Goal: Task Accomplishment & Management: Complete application form

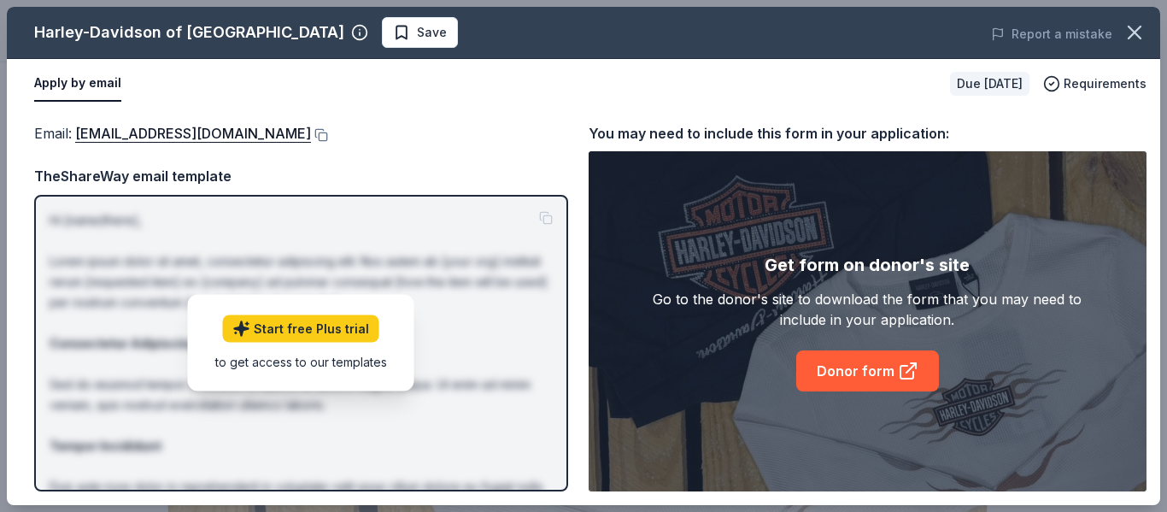
scroll to position [374, 0]
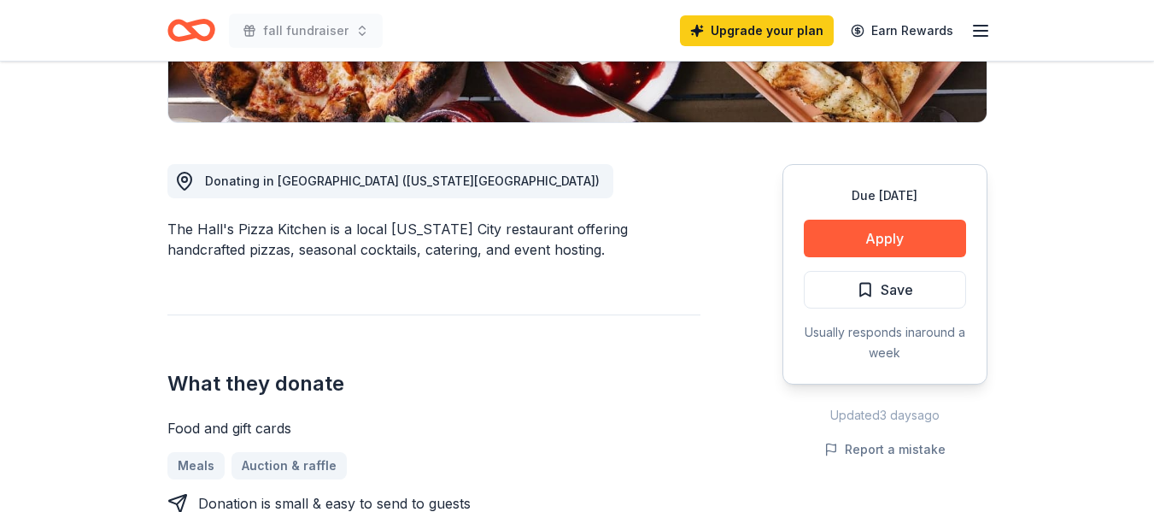
scroll to position [424, 0]
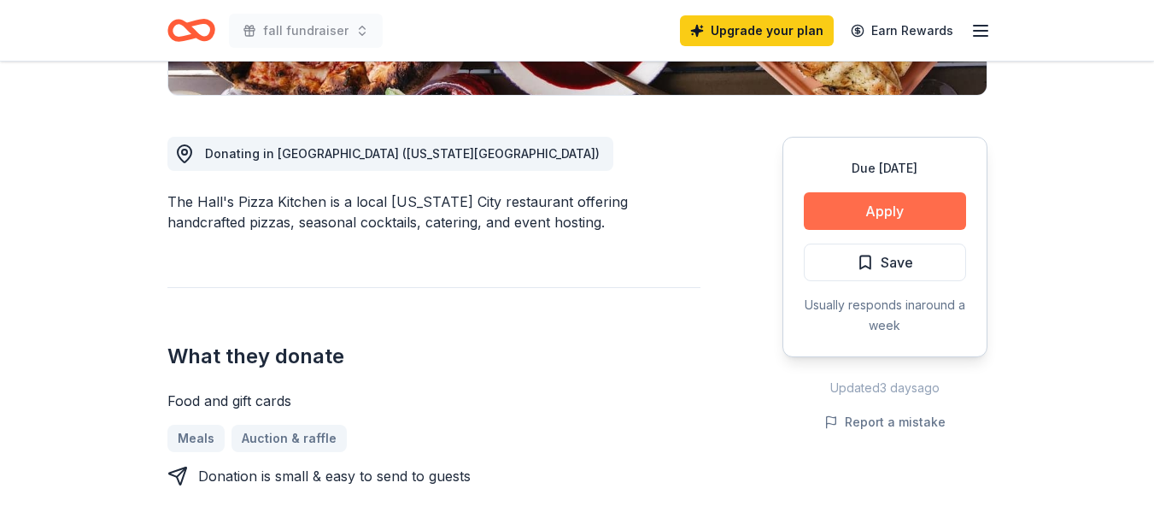
click at [897, 214] on button "Apply" at bounding box center [885, 211] width 162 height 38
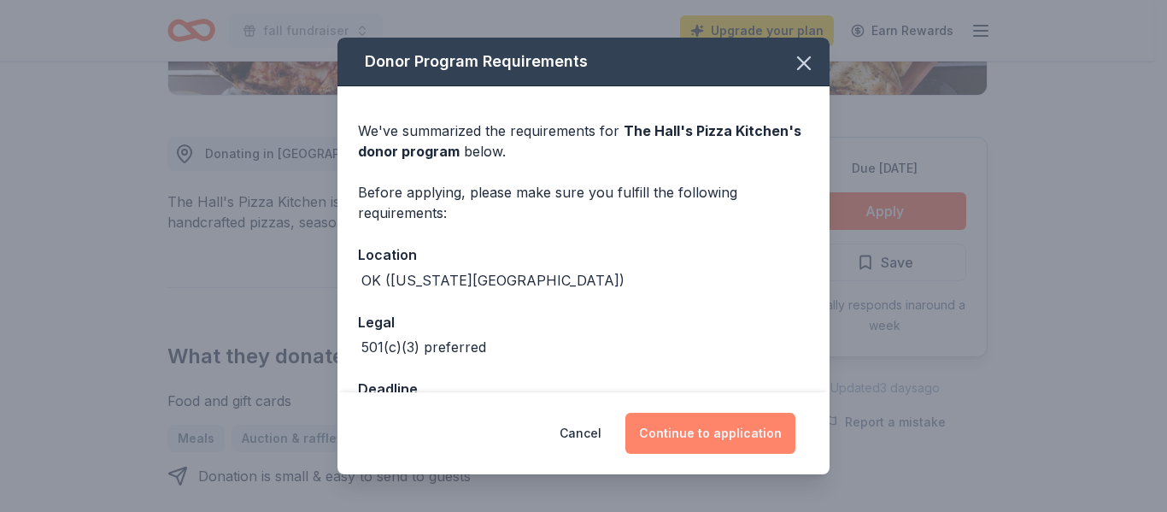
click at [697, 432] on button "Continue to application" at bounding box center [710, 433] width 170 height 41
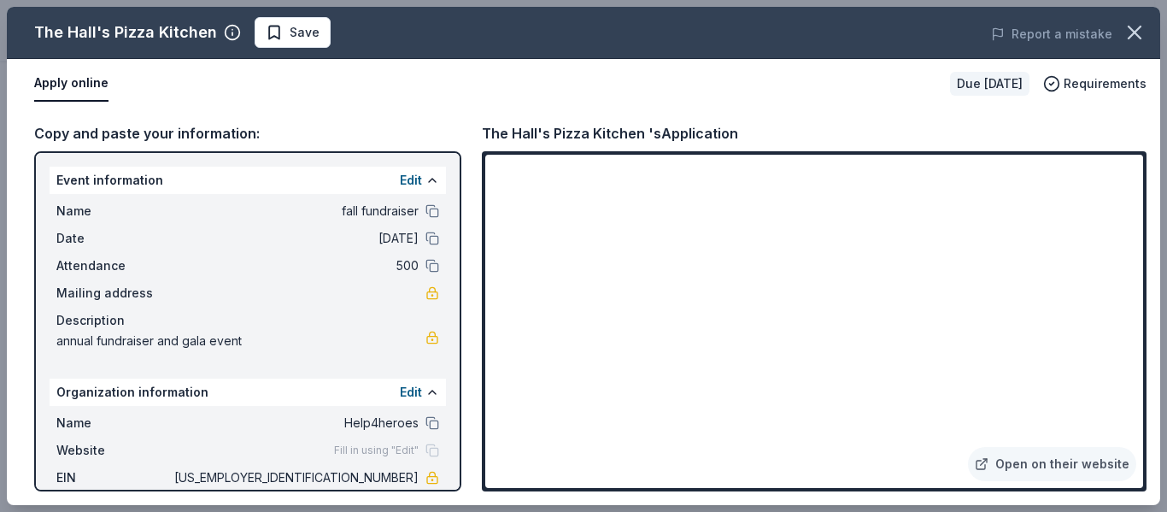
click at [1153, 384] on div "The Hall's Pizza Kitchen Save Report a mistake Apply online Due in 36 days Requ…" at bounding box center [583, 256] width 1167 height 512
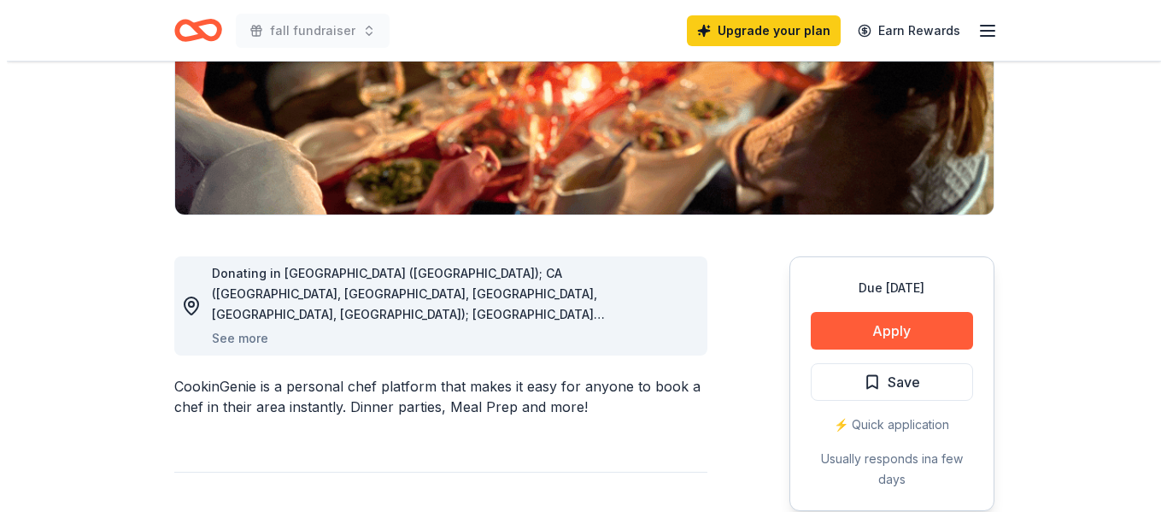
scroll to position [309, 0]
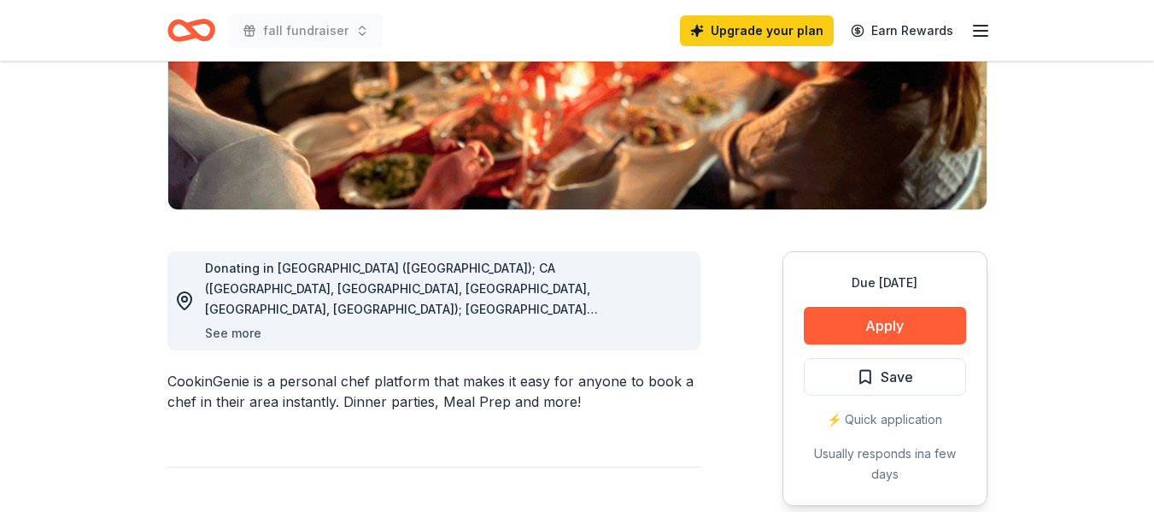
click at [222, 334] on button "See more" at bounding box center [233, 333] width 56 height 21
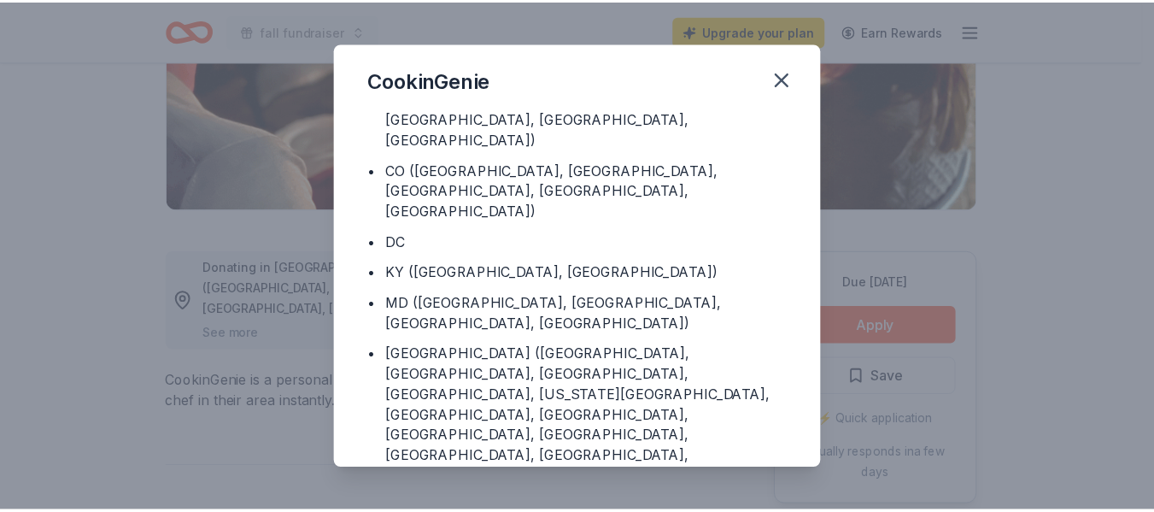
scroll to position [79, 0]
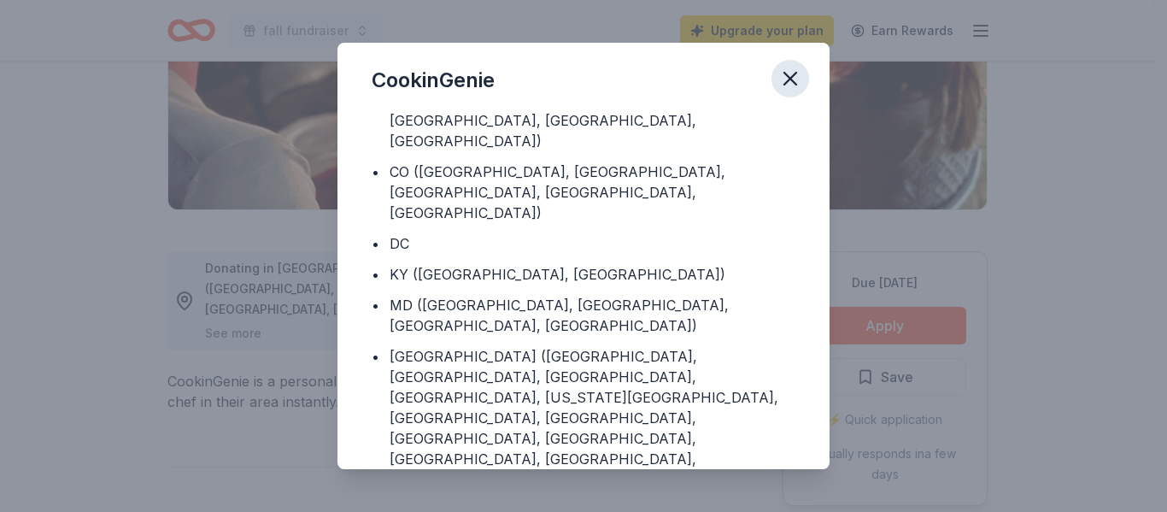
click at [790, 80] on icon "button" at bounding box center [790, 79] width 12 height 12
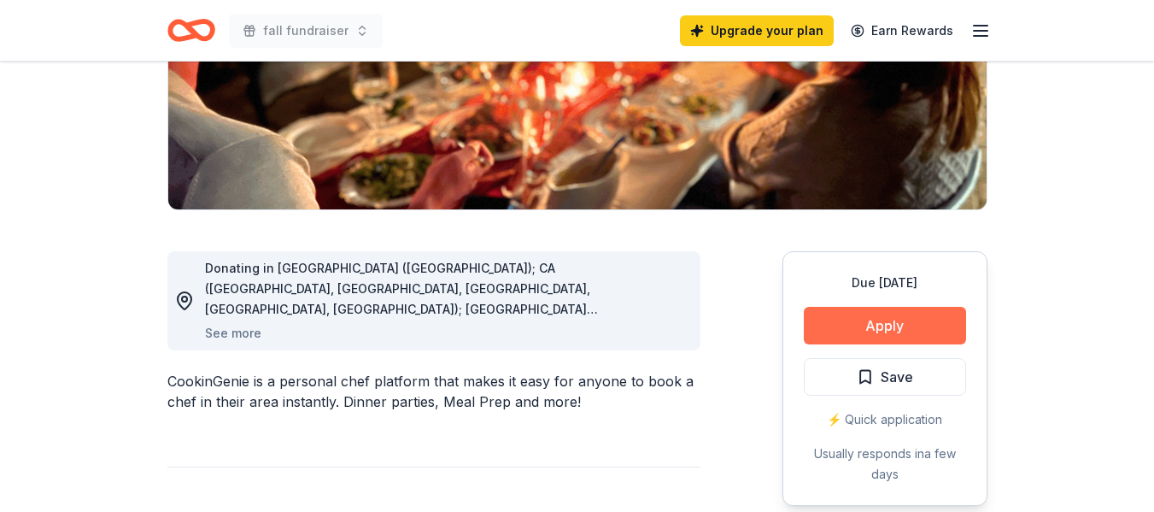
click at [894, 325] on button "Apply" at bounding box center [885, 326] width 162 height 38
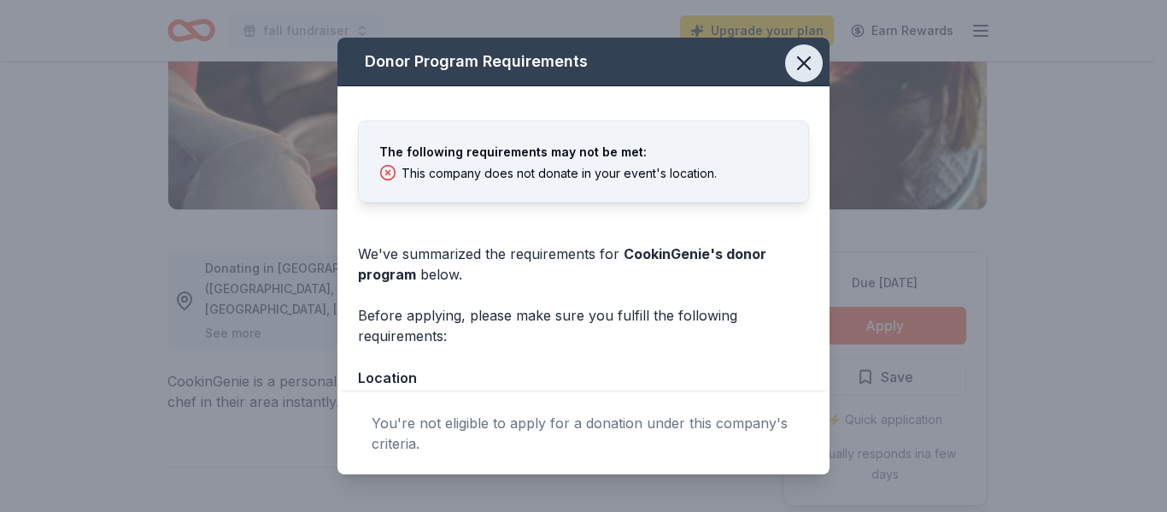
click at [792, 63] on icon "button" at bounding box center [804, 63] width 24 height 24
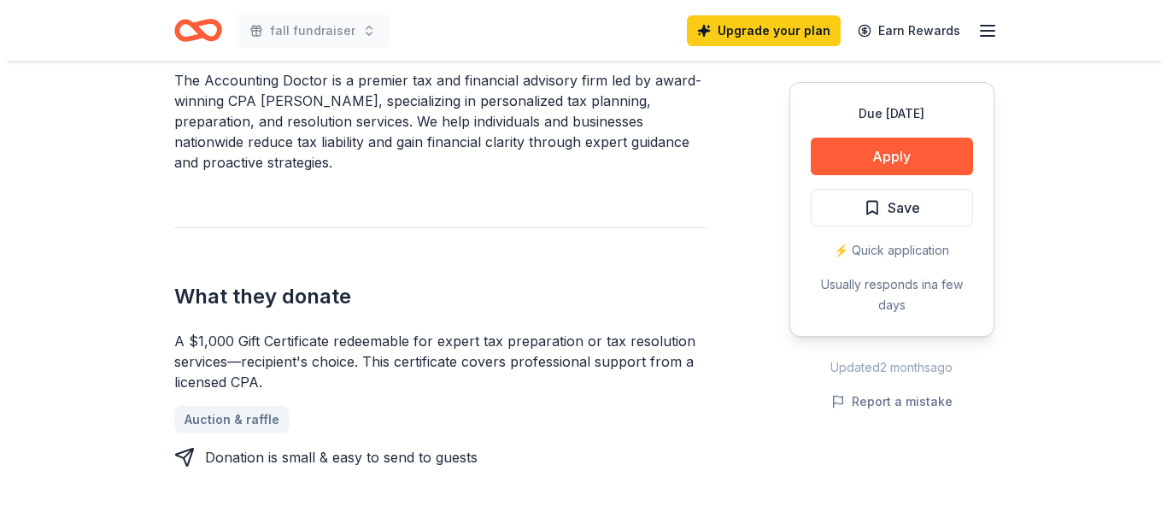
scroll to position [550, 0]
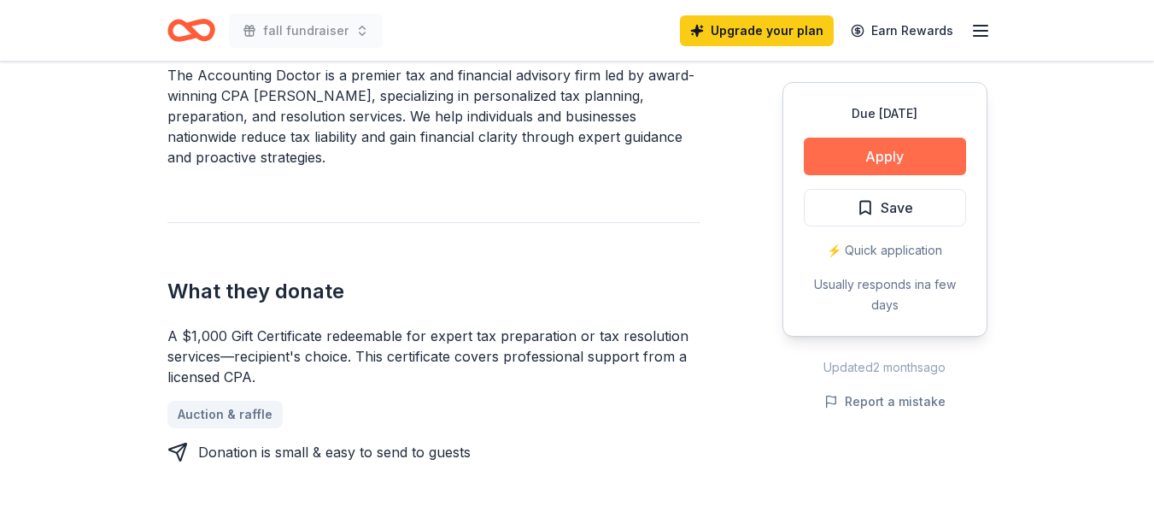
click at [862, 159] on button "Apply" at bounding box center [885, 157] width 162 height 38
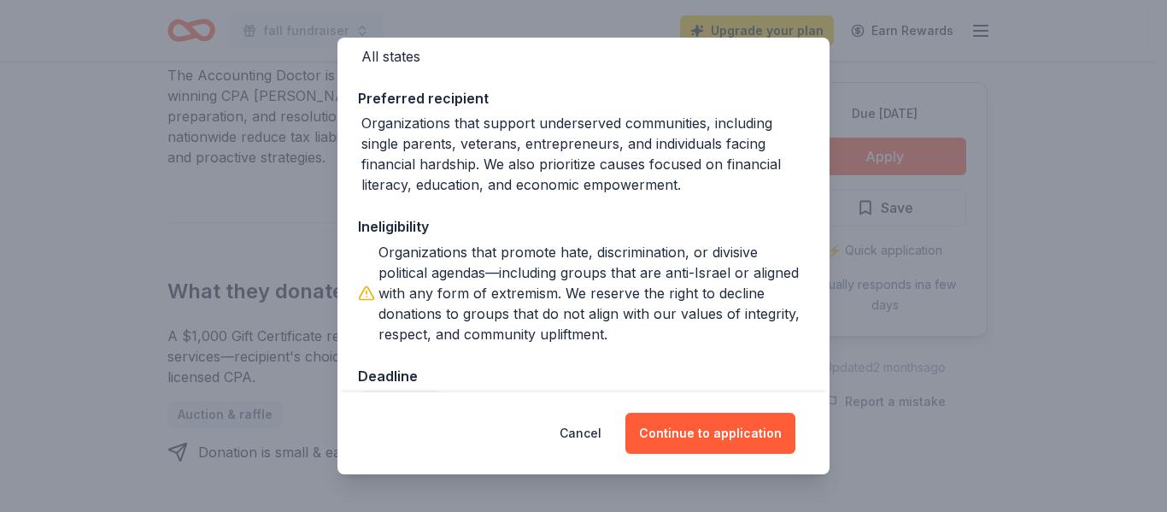
scroll to position [267, 0]
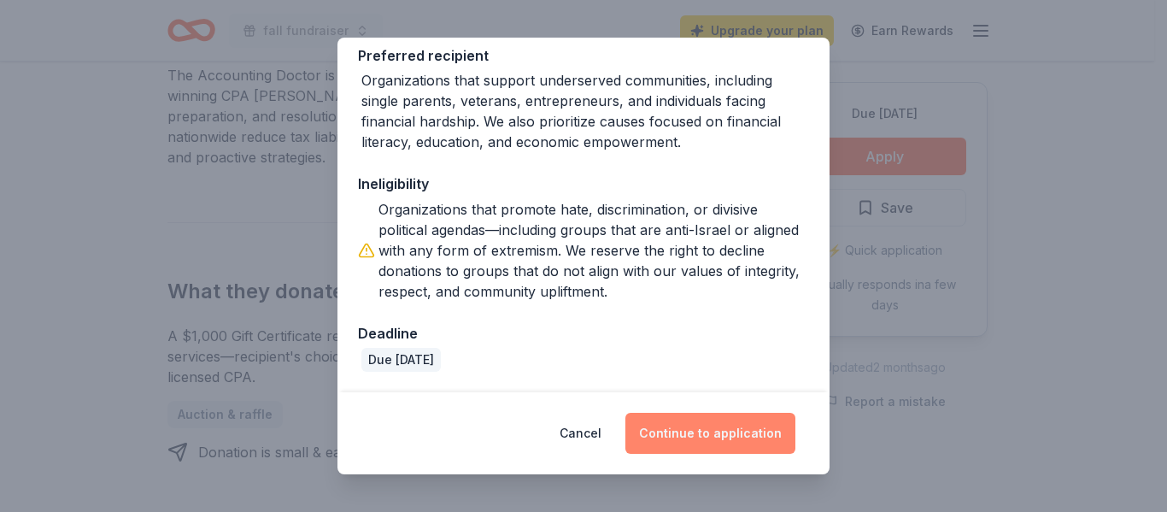
click at [714, 420] on button "Continue to application" at bounding box center [710, 433] width 170 height 41
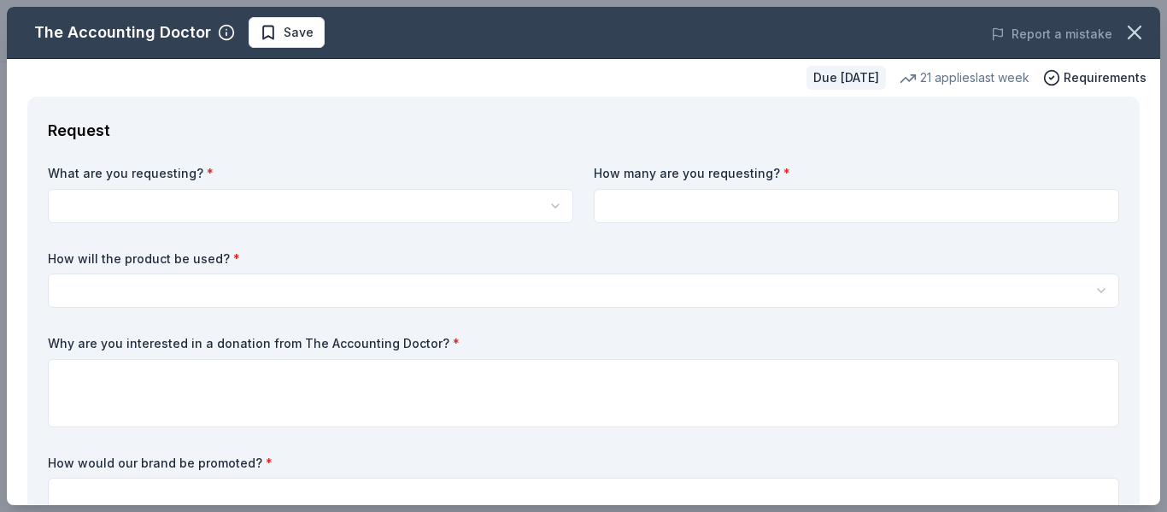
click at [298, 181] on label "What are you requesting? *" at bounding box center [310, 173] width 525 height 17
click at [226, 166] on label "What are you requesting? *" at bounding box center [310, 173] width 525 height 17
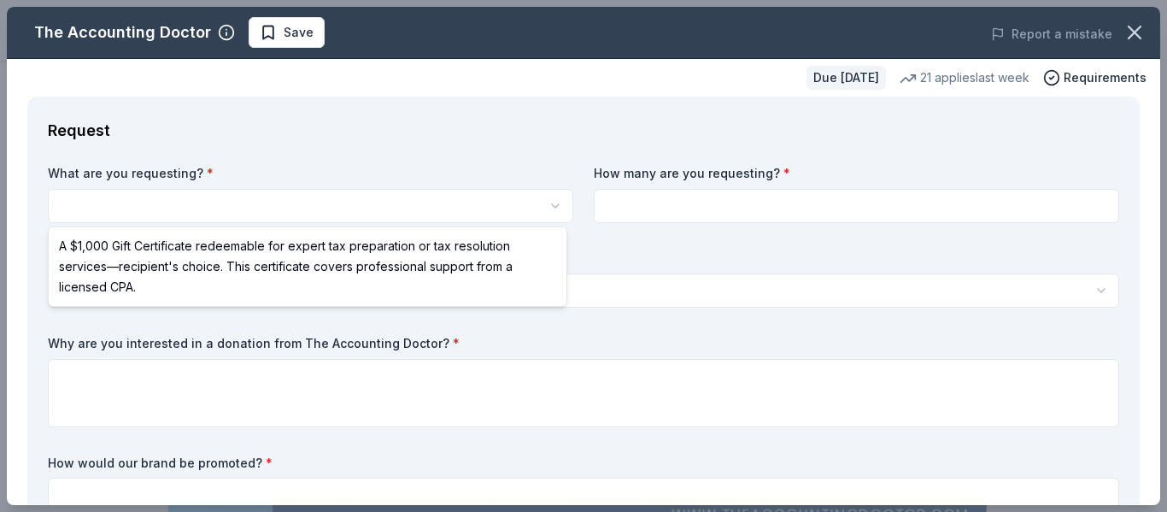
scroll to position [0, 0]
click at [68, 205] on html "fall fundraiser Save Apply Due in 59 days Share The Accounting Doctor New • 1 r…" at bounding box center [583, 256] width 1167 height 512
select select "A $1,000 Gift Certificate redeemable for expert tax preparation or tax resoluti…"
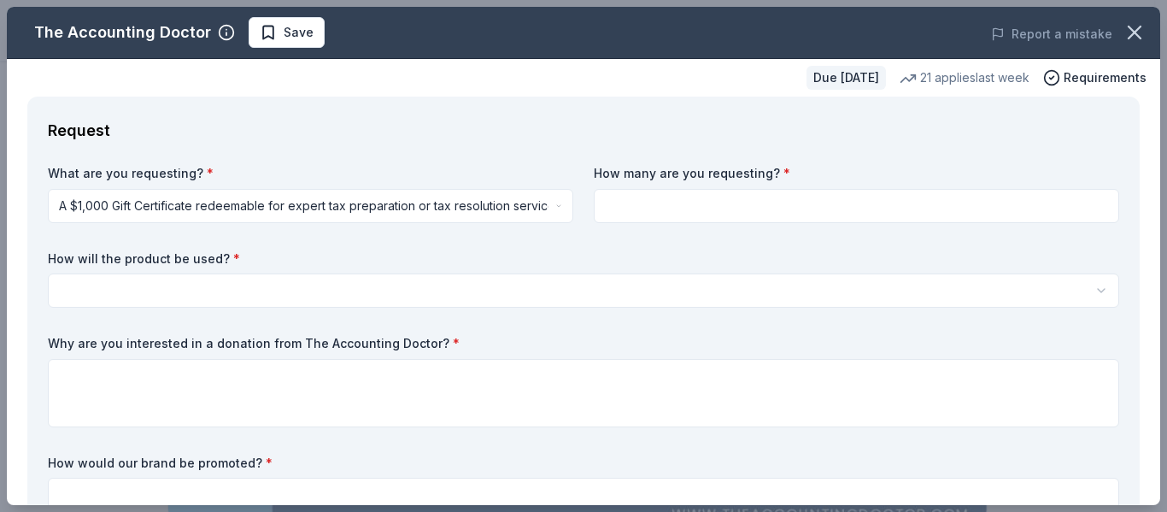
click at [638, 176] on label "How many are you requesting? *" at bounding box center [856, 173] width 525 height 17
click at [655, 210] on input at bounding box center [856, 206] width 525 height 34
type input "2"
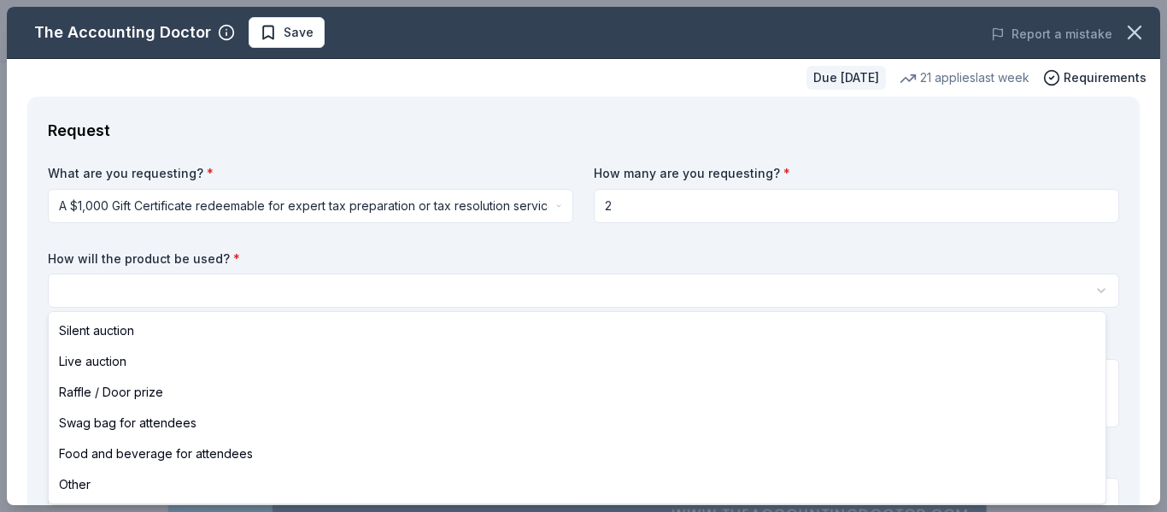
click at [106, 291] on html "fall fundraiser Save Apply Due in 59 days Share The Accounting Doctor New • 1 r…" at bounding box center [583, 256] width 1167 height 512
select select "raffleDoorPrize"
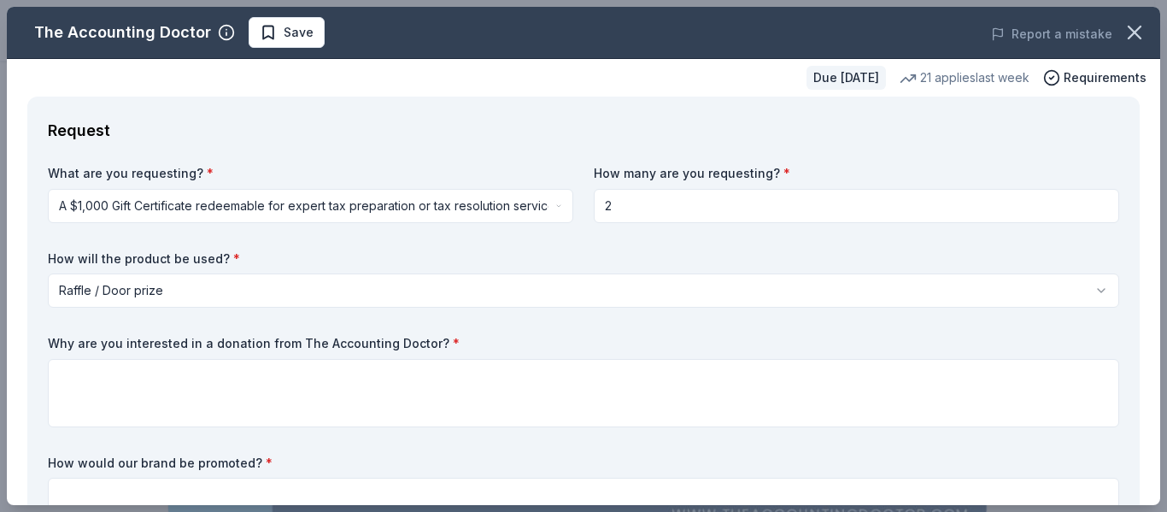
click at [203, 342] on label "Why are you interested in a donation from The Accounting Doctor? *" at bounding box center [583, 343] width 1071 height 17
click at [194, 343] on label "Why are you interested in a donation from The Accounting Doctor? *" at bounding box center [583, 343] width 1071 height 17
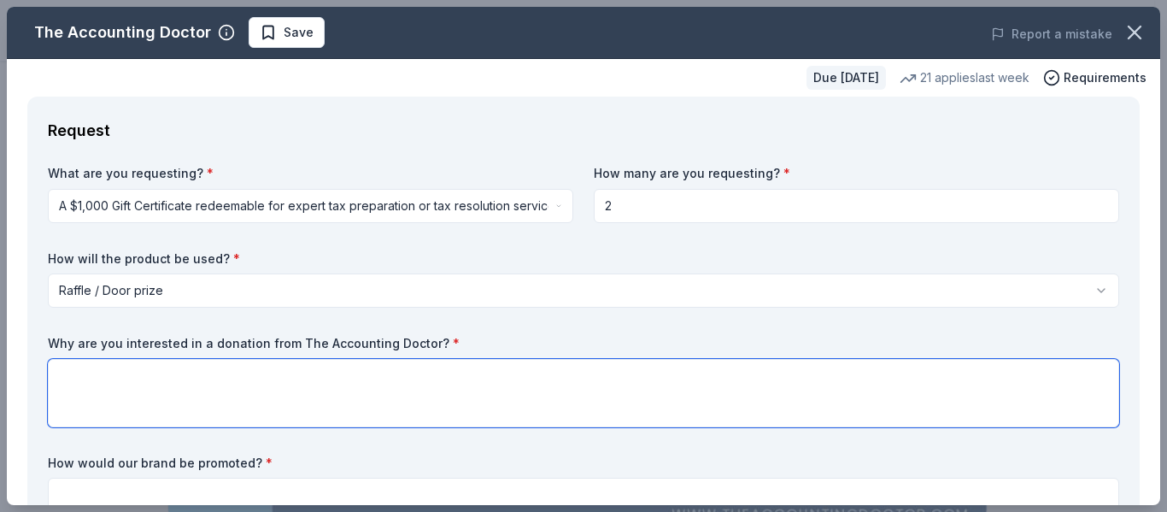
click at [148, 373] on textarea at bounding box center [583, 393] width 1071 height 68
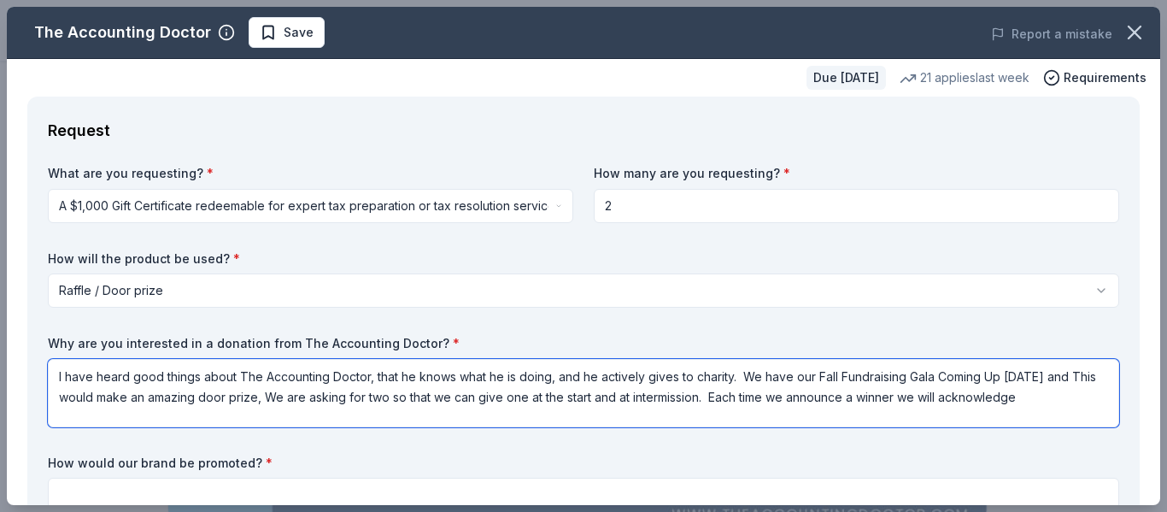
click at [148, 373] on textarea "I have heard good things about The Accounting Doctor, that he knows what he is …" at bounding box center [583, 393] width 1071 height 68
drag, startPoint x: 148, startPoint y: 373, endPoint x: 437, endPoint y: -24, distance: 491.2
click at [437, 0] on html "fall fundraiser Save Apply Due in 59 days Share The Accounting Doctor New • 1 r…" at bounding box center [583, 256] width 1167 height 512
click at [1084, 395] on textarea "I have heard good things about The Accounting Doctor, that he knows what he is …" at bounding box center [583, 393] width 1071 height 68
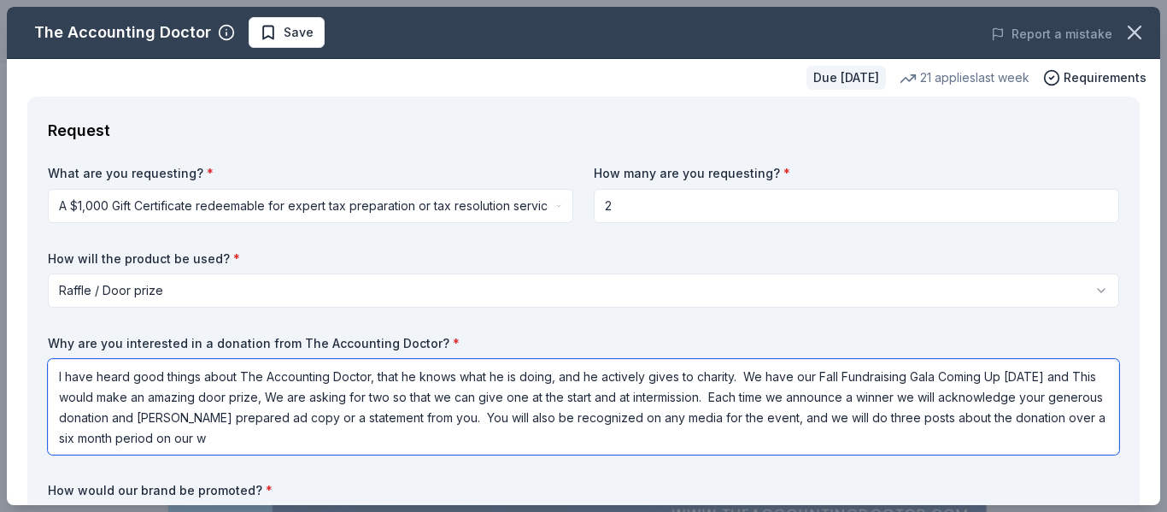
click at [243, 416] on textarea "I have heard good things about The Accounting Doctor, that he knows what he is …" at bounding box center [583, 407] width 1071 height 96
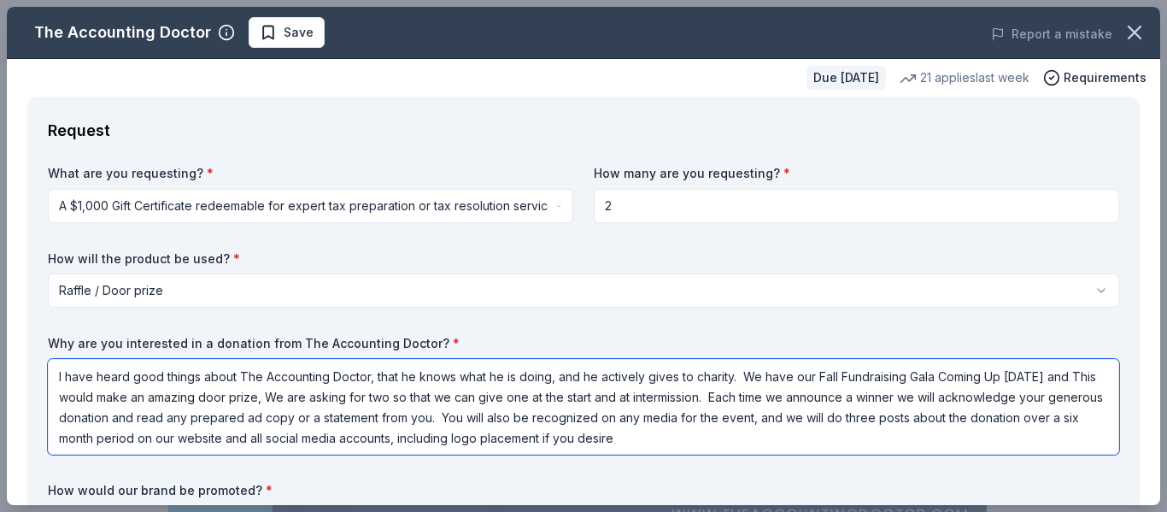
type textarea "I have heard good things about The Accounting Doctor, that he knows what he is …"
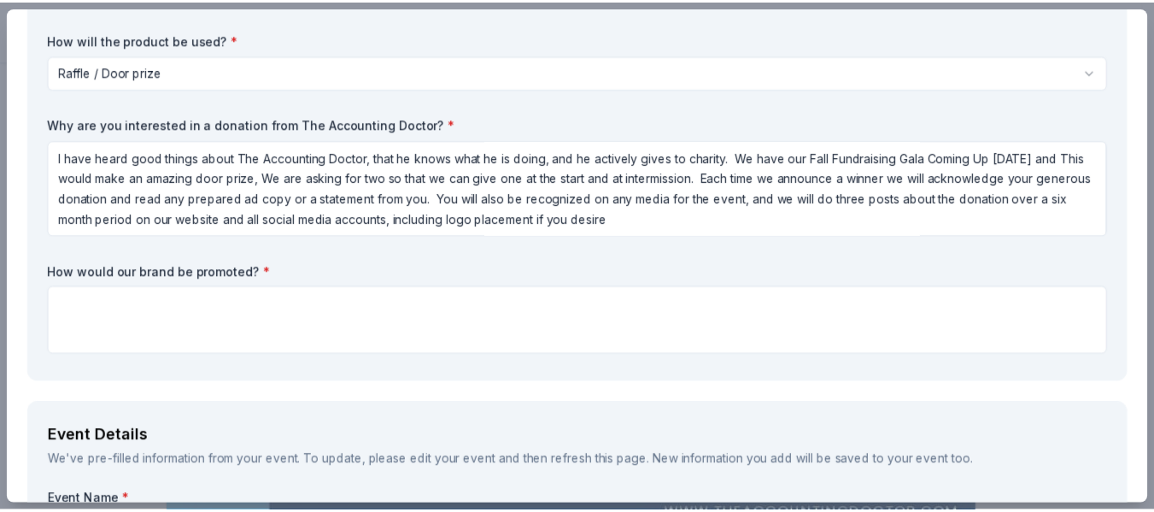
scroll to position [224, 0]
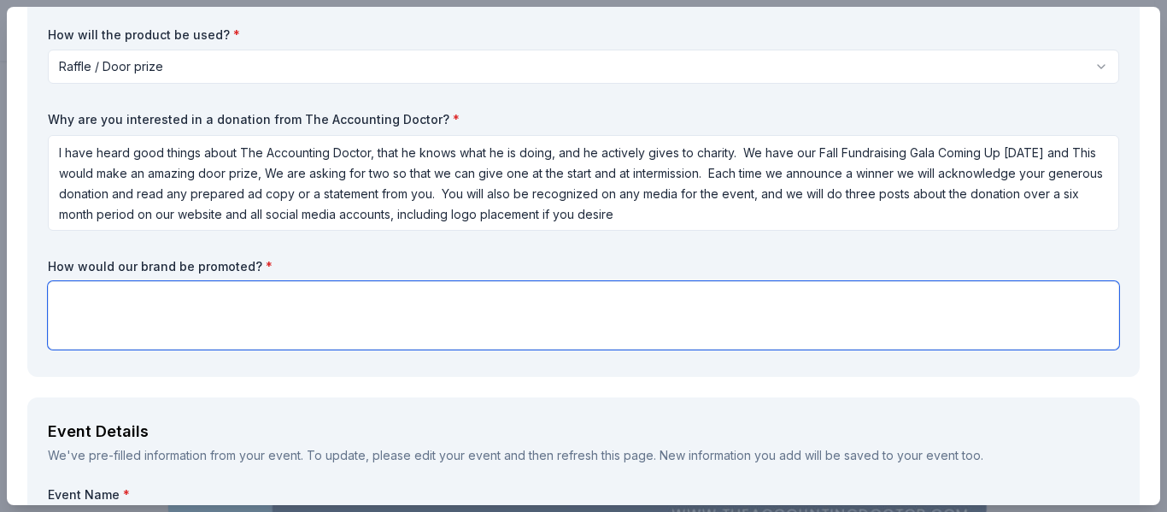
click at [102, 293] on textarea at bounding box center [583, 315] width 1071 height 68
type textarea "Included in above statement- Public acknowledgement"
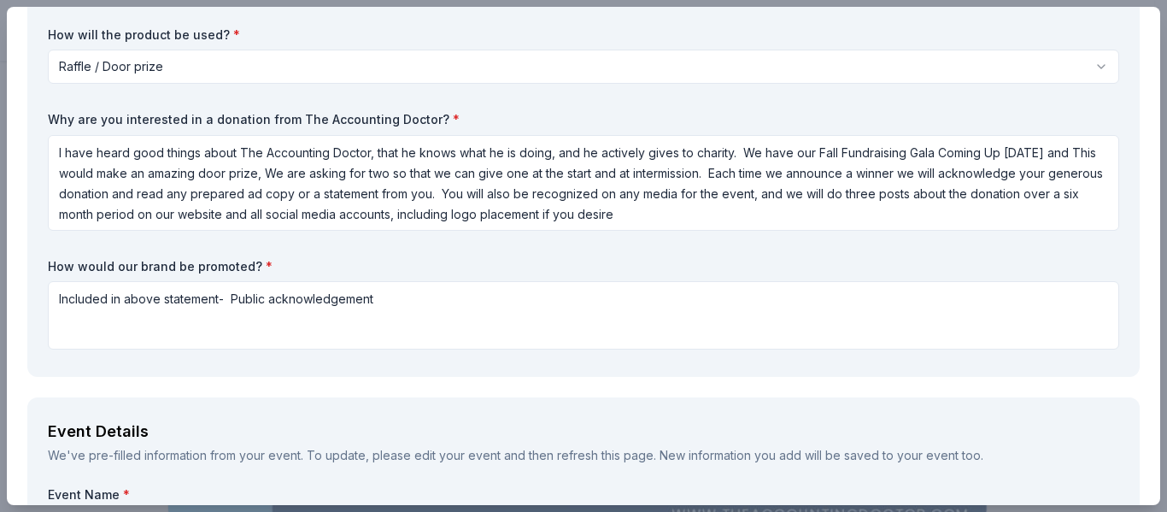
click at [0, 454] on div "The Accounting Doctor Save Report a mistake Due in 59 days 21 applies last week…" at bounding box center [583, 256] width 1167 height 512
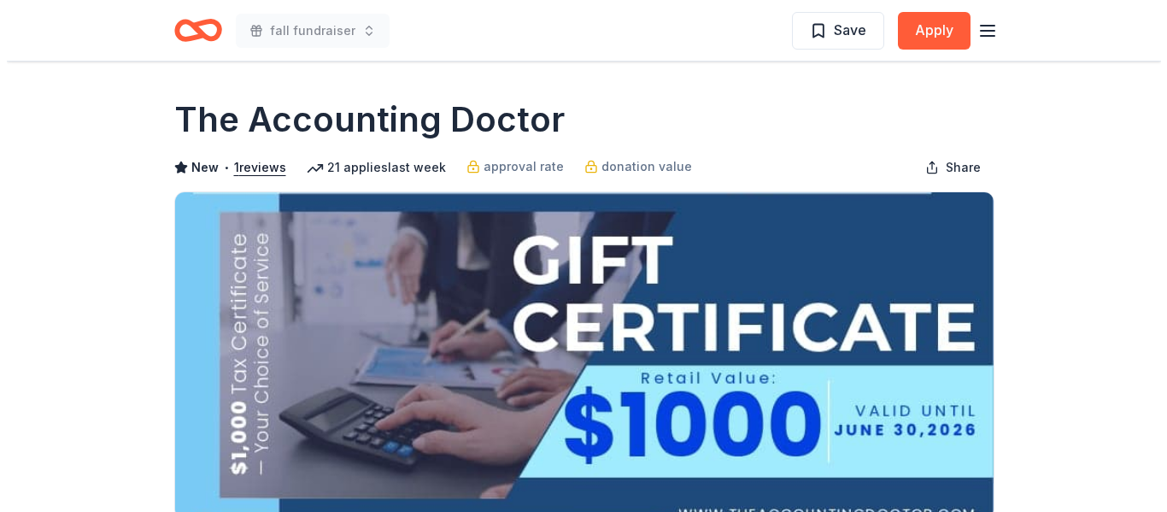
scroll to position [0, 0]
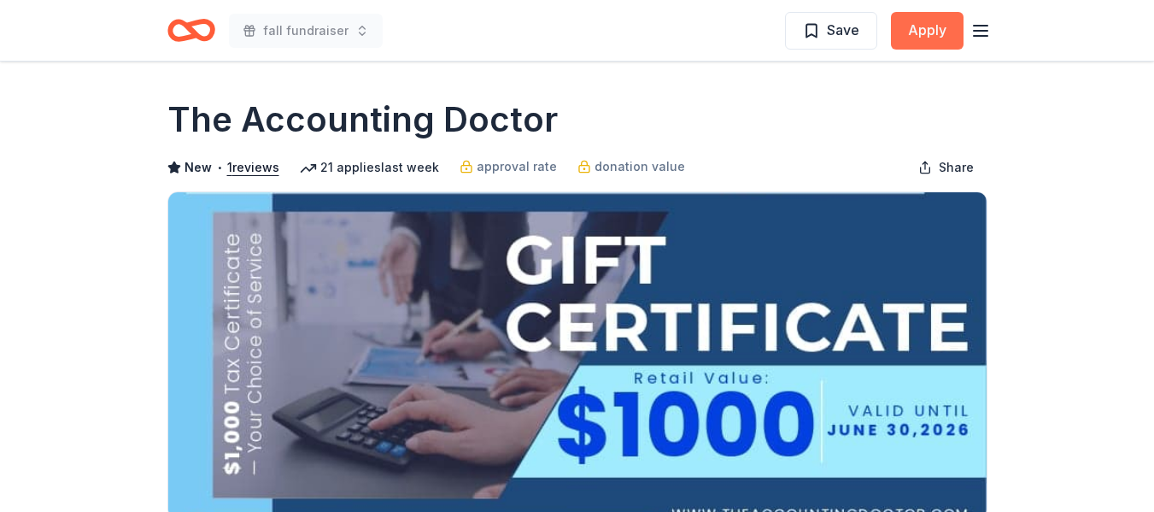
click at [932, 38] on button "Apply" at bounding box center [927, 31] width 73 height 38
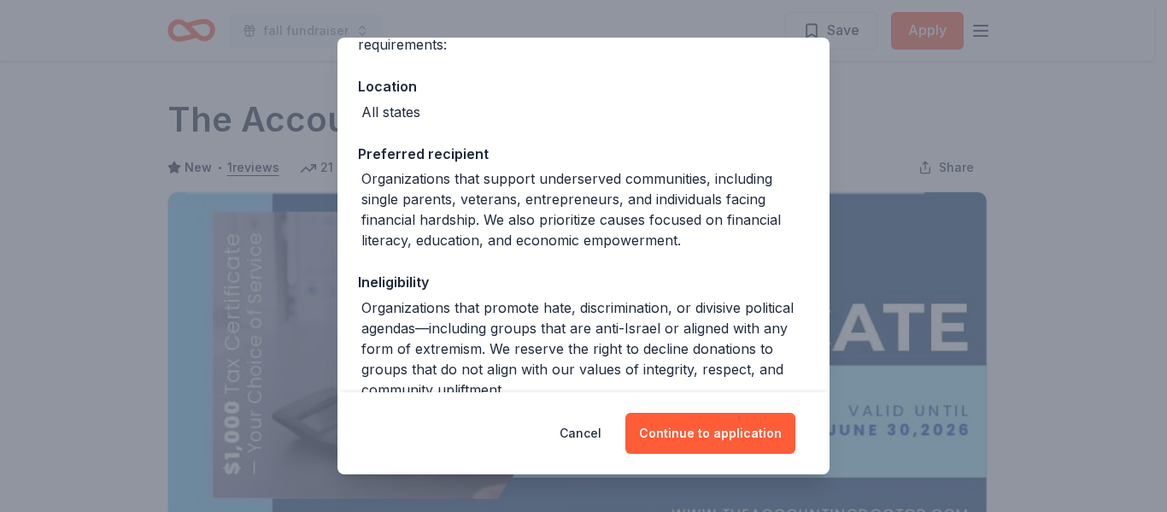
scroll to position [267, 0]
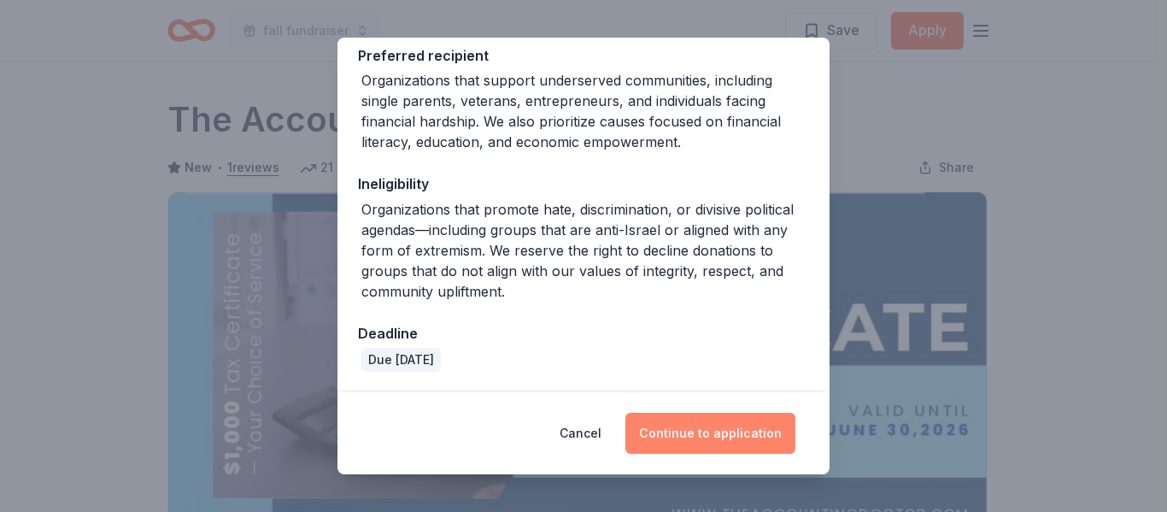
click at [721, 423] on button "Continue to application" at bounding box center [710, 433] width 170 height 41
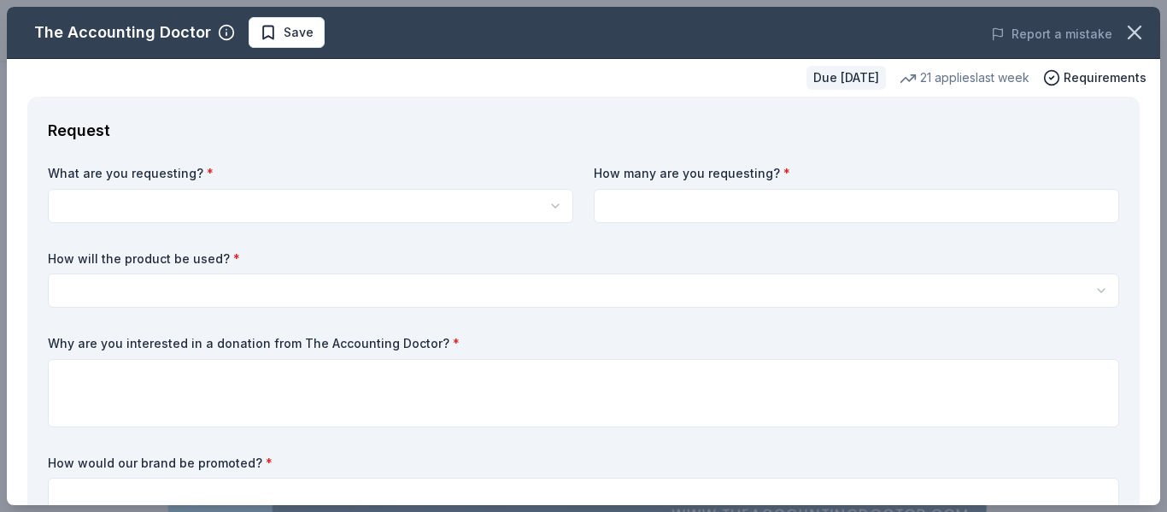
click at [68, 197] on html "fall fundraiser Save Apply Due in 59 days Share The Accounting Doctor New • 1 r…" at bounding box center [583, 256] width 1167 height 512
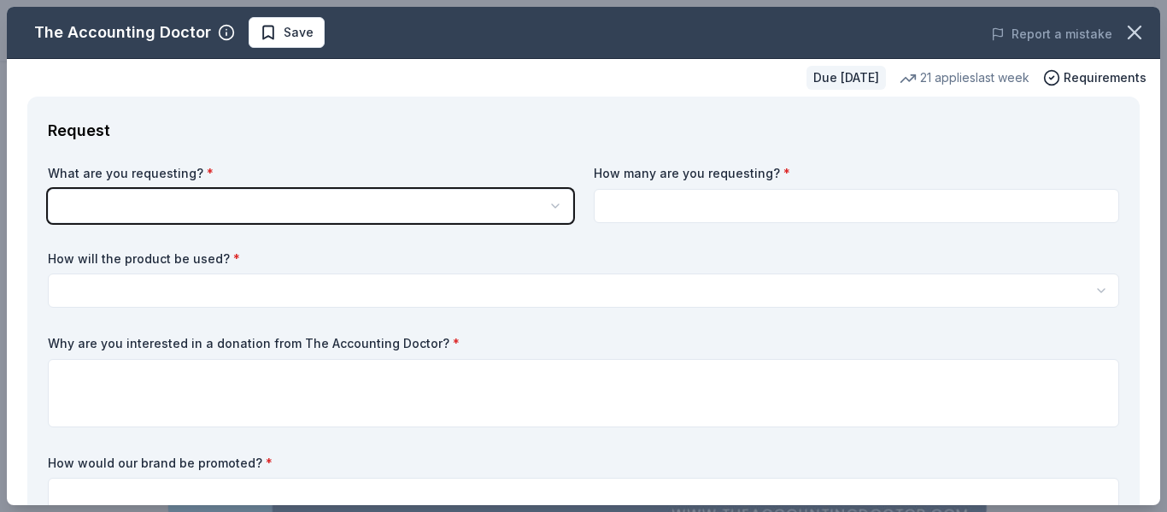
click at [68, 197] on html "fall fundraiser Save Apply Due in 59 days Share The Accounting Doctor New • 1 r…" at bounding box center [583, 256] width 1167 height 512
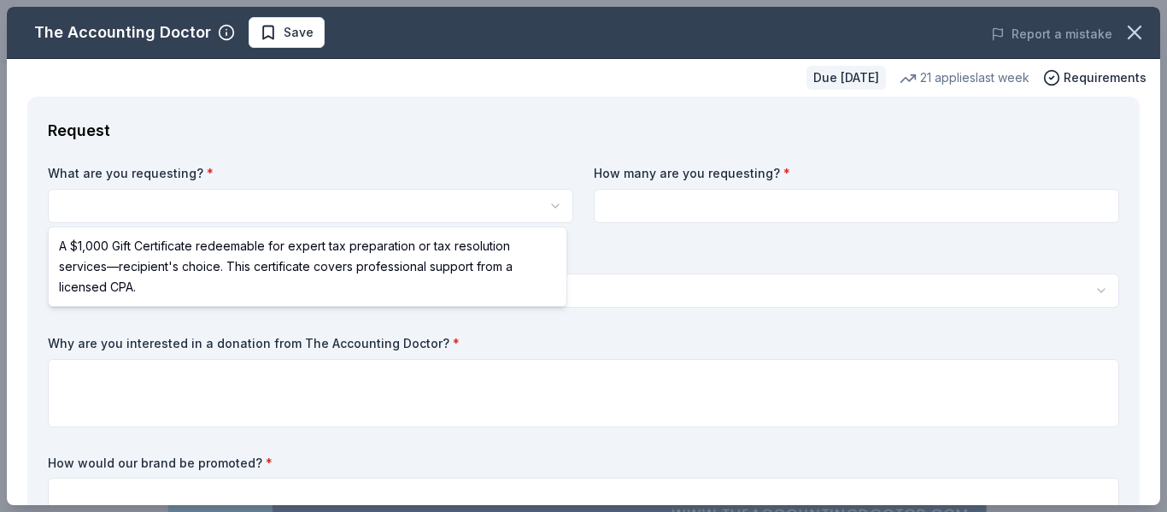
click at [94, 206] on html "fall fundraiser Save Apply Due in 59 days Share The Accounting Doctor New • 1 r…" at bounding box center [583, 256] width 1167 height 512
select select "A $1,000 Gift Certificate redeemable for expert tax preparation or tax resoluti…"
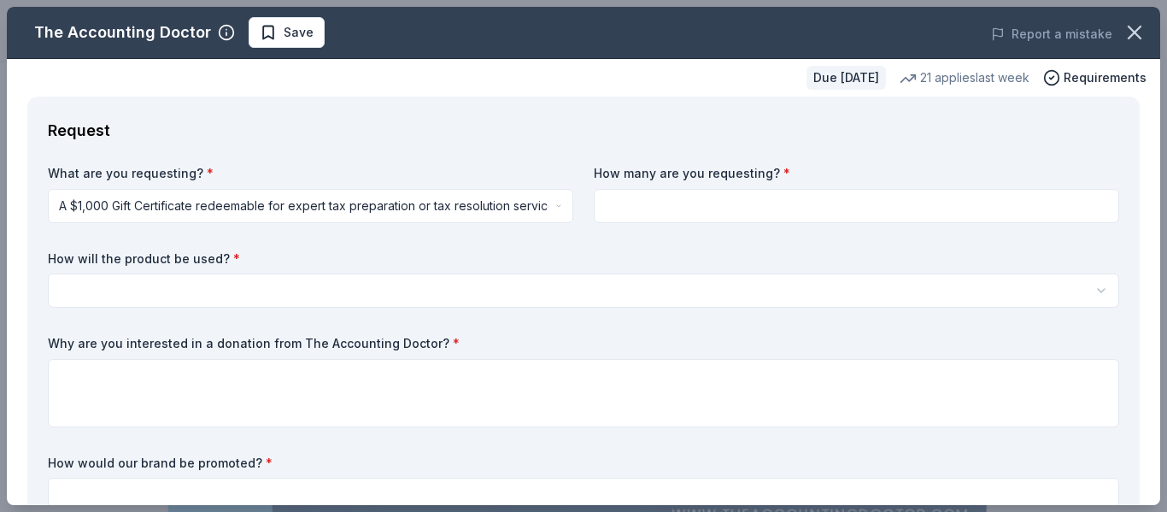
click at [612, 208] on input at bounding box center [856, 206] width 525 height 34
type input "2"
click at [130, 291] on html "fall fundraiser Save Apply Due in 59 days Share The Accounting Doctor New • 1 r…" at bounding box center [583, 256] width 1167 height 512
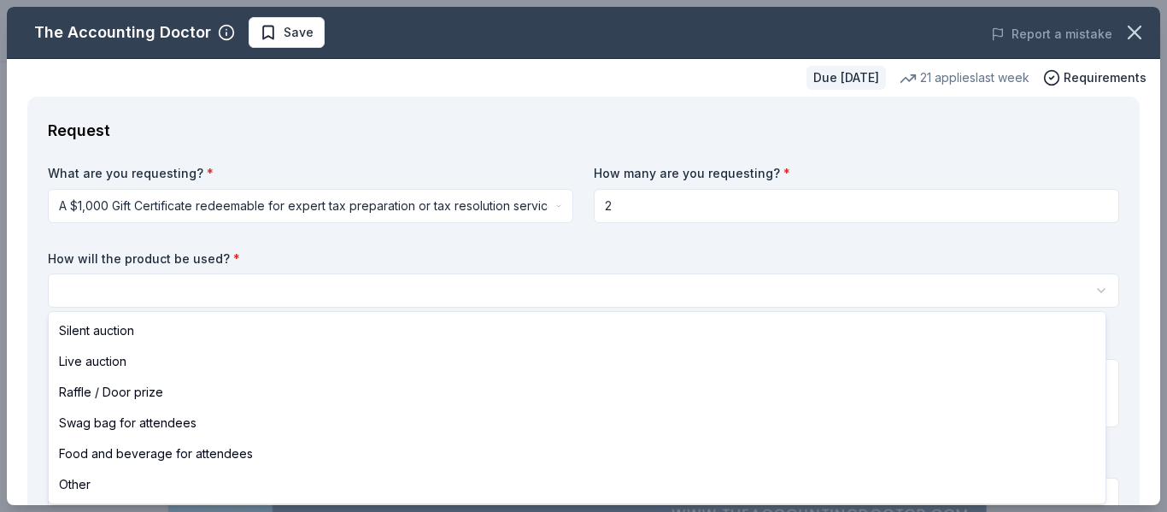
select select "raffleDoorPrize"
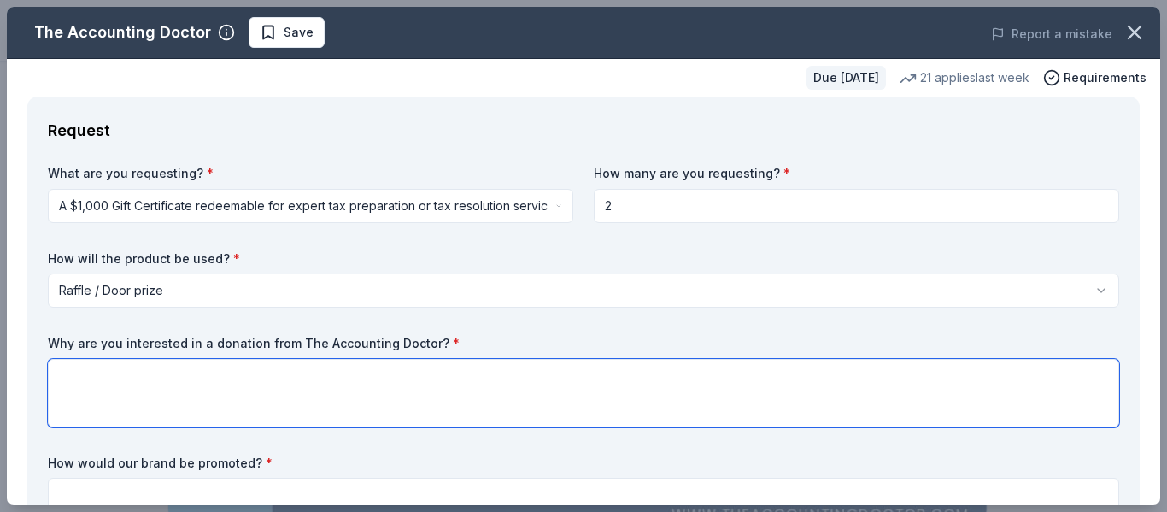
click at [123, 372] on textarea at bounding box center [583, 393] width 1071 height 68
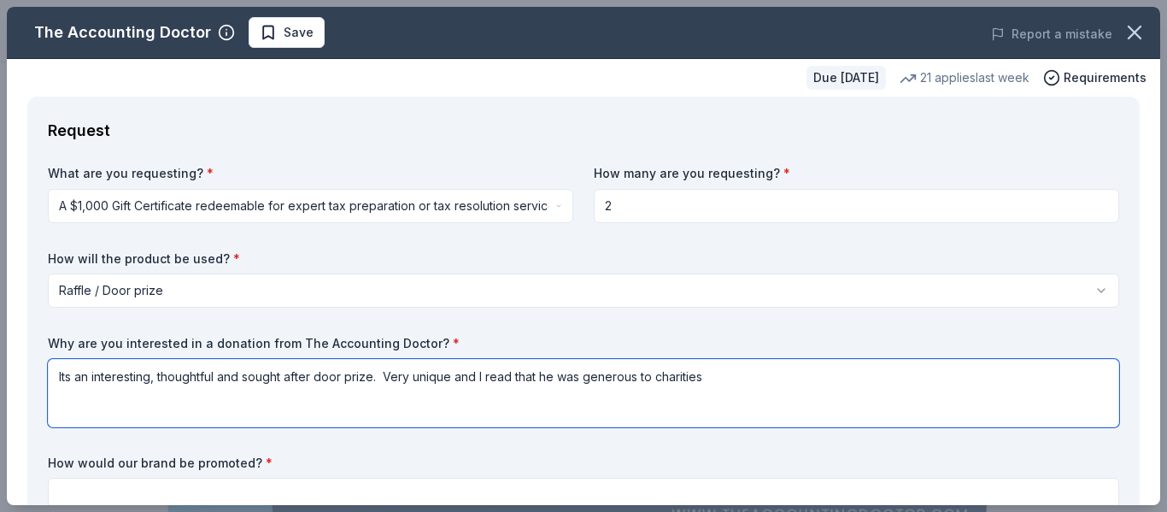
type textarea "Its an interesting, thoughtful and sought after door prize. Very unique and I r…"
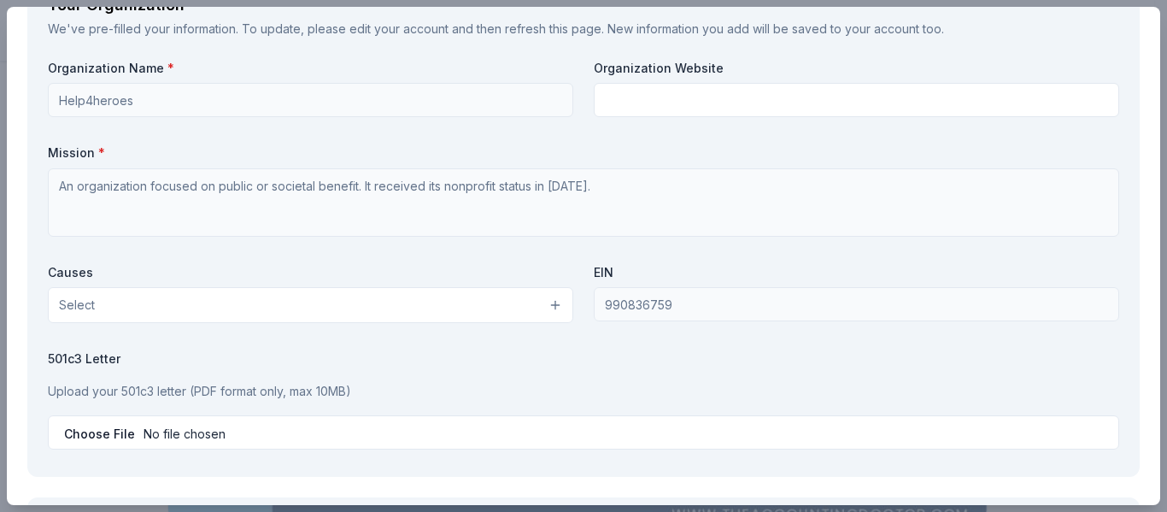
scroll to position [1480, 0]
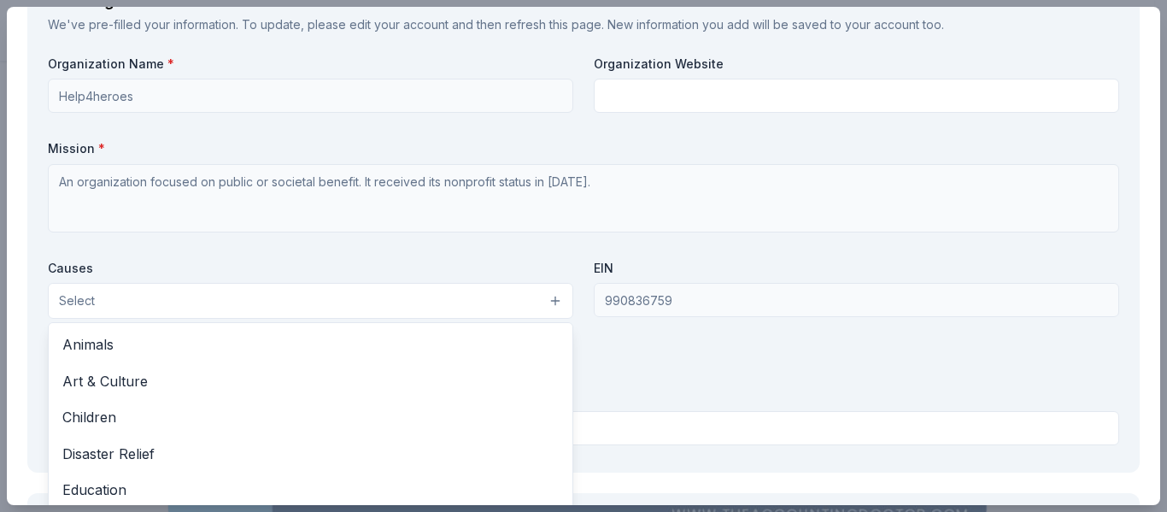
click at [88, 301] on span "Select" at bounding box center [77, 301] width 36 height 21
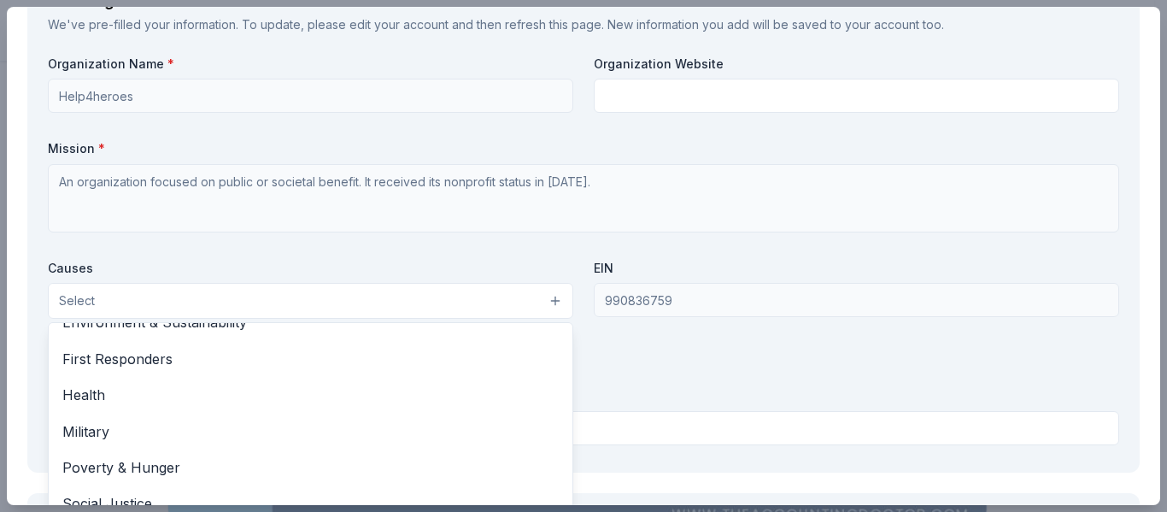
scroll to position [238, 0]
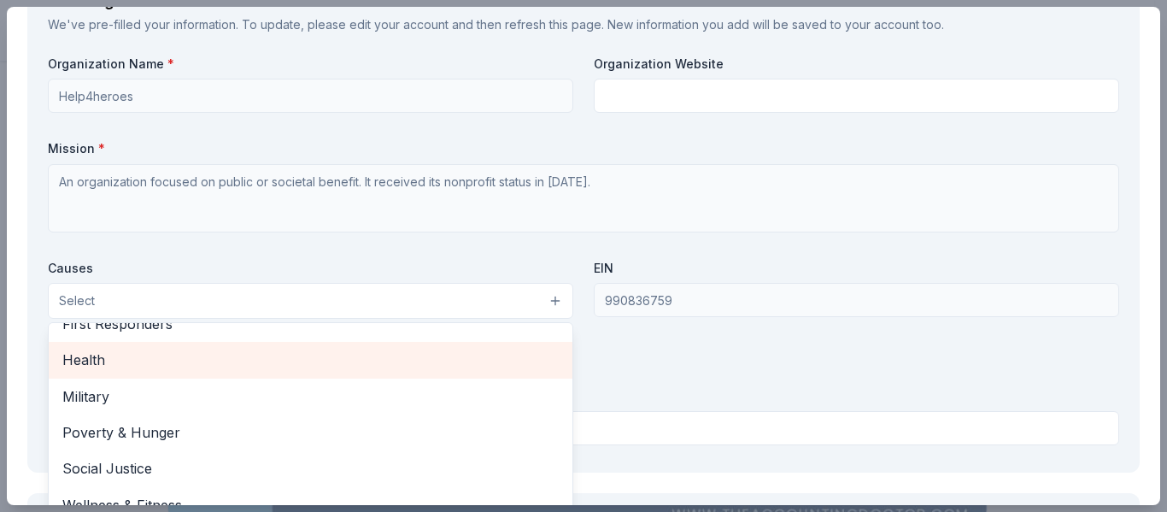
click at [100, 358] on span "Health" at bounding box center [310, 360] width 496 height 22
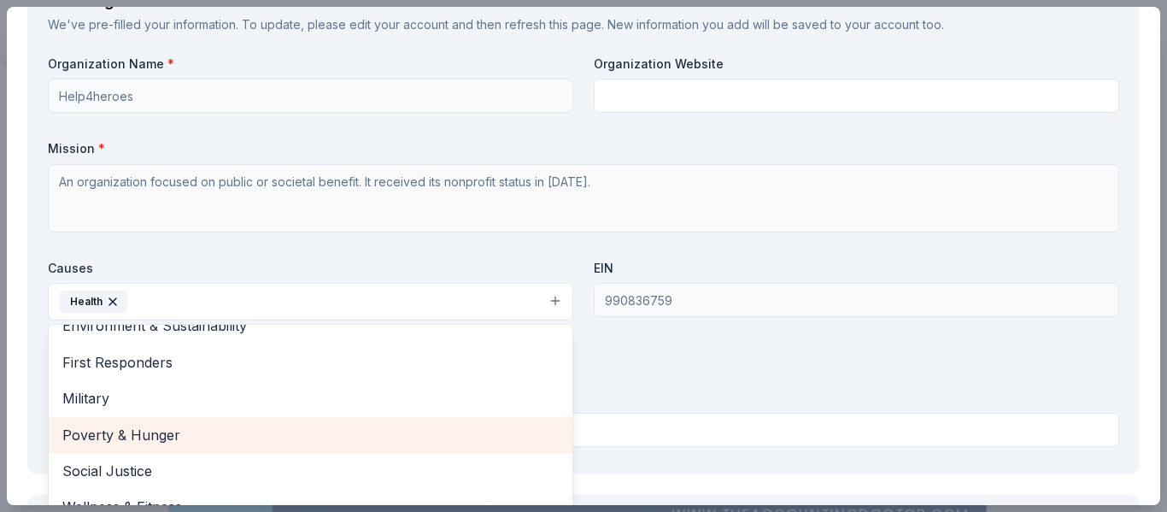
click at [153, 434] on span "Poverty & Hunger" at bounding box center [310, 435] width 496 height 22
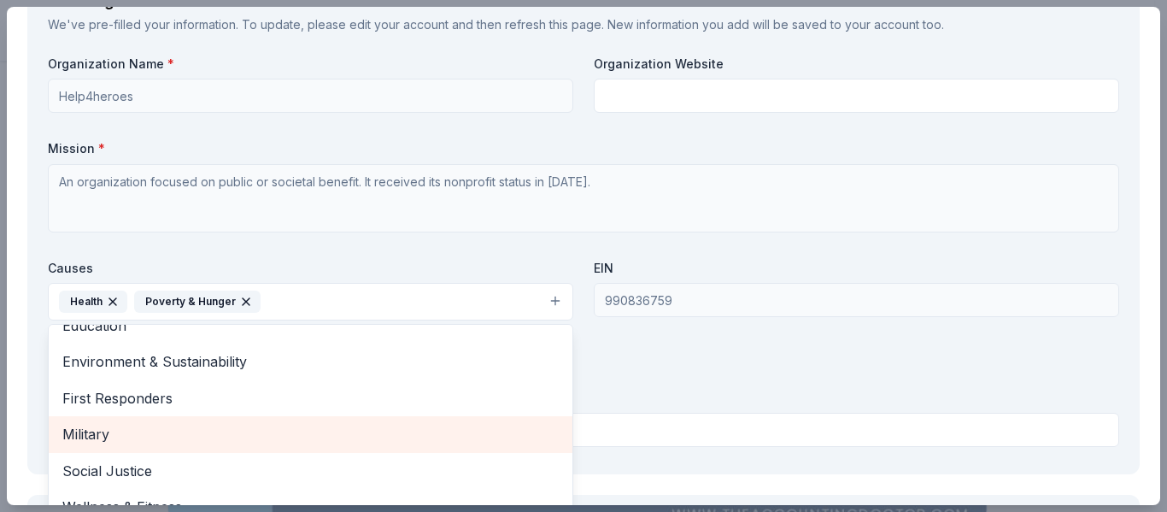
scroll to position [166, 0]
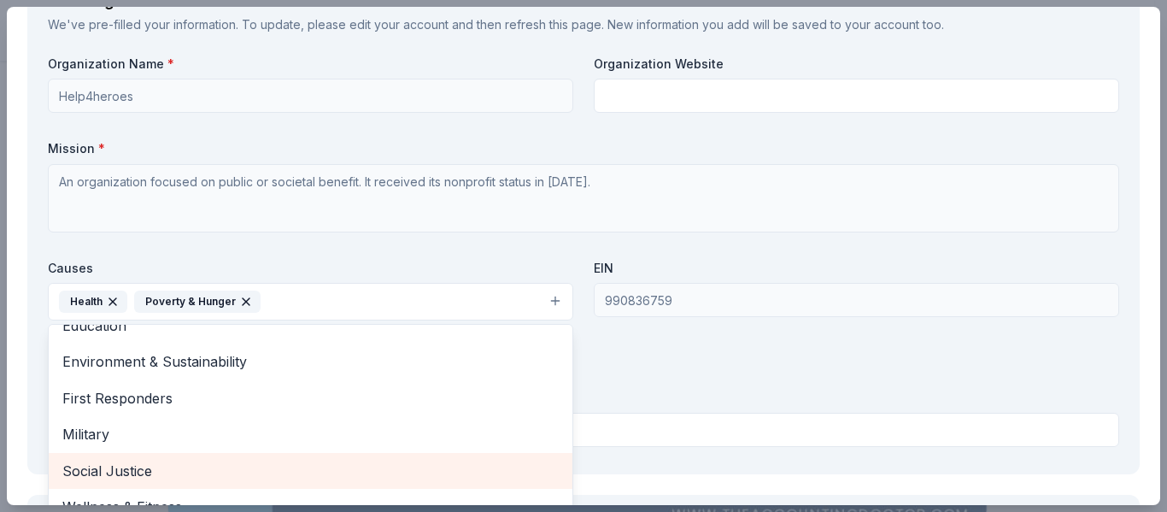
click at [138, 472] on span "Social Justice" at bounding box center [310, 471] width 496 height 22
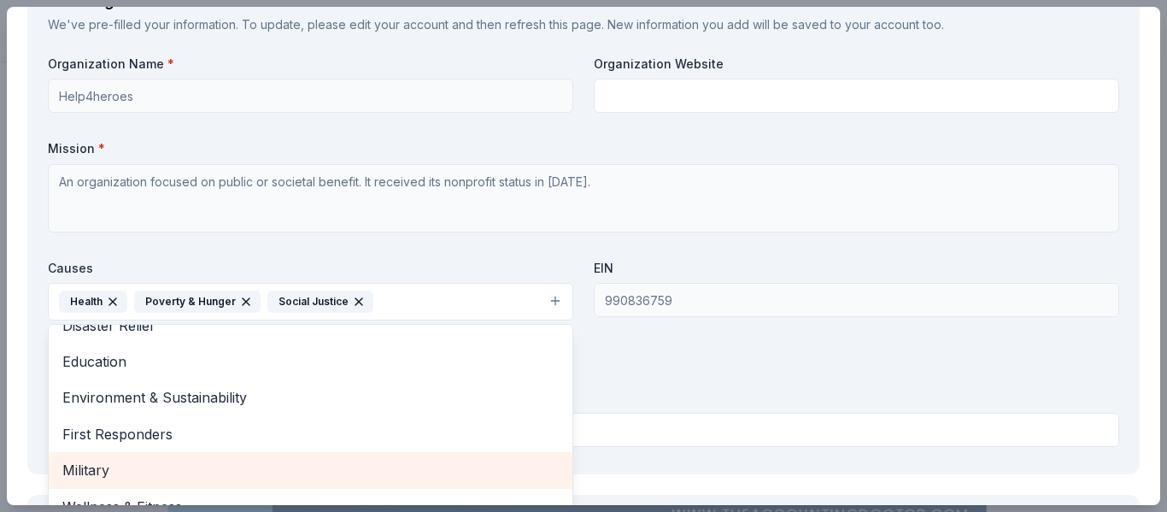
scroll to position [130, 0]
click at [108, 462] on span "Military" at bounding box center [310, 470] width 496 height 22
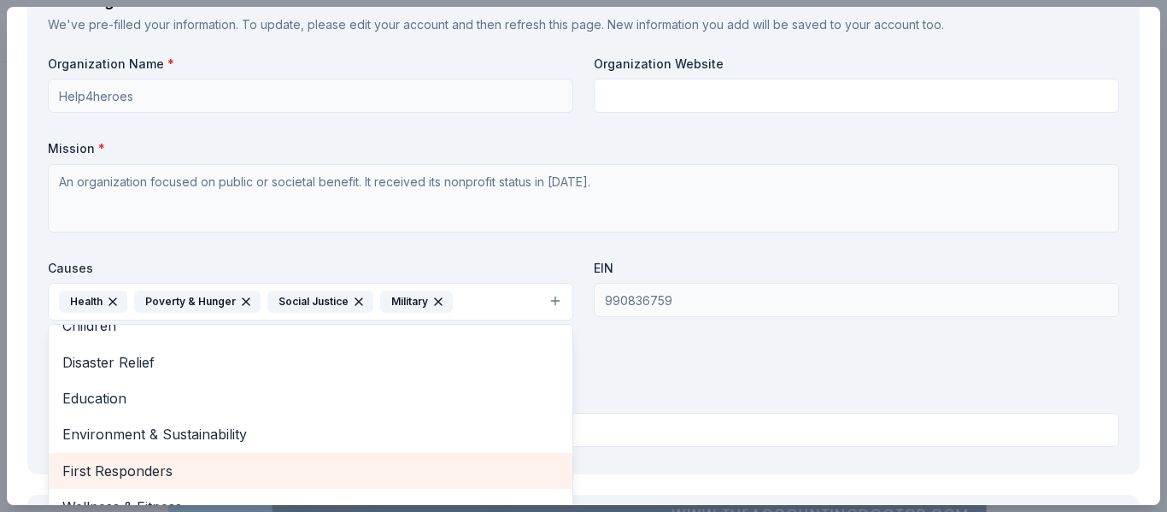
click at [163, 475] on span "First Responders" at bounding box center [310, 471] width 496 height 22
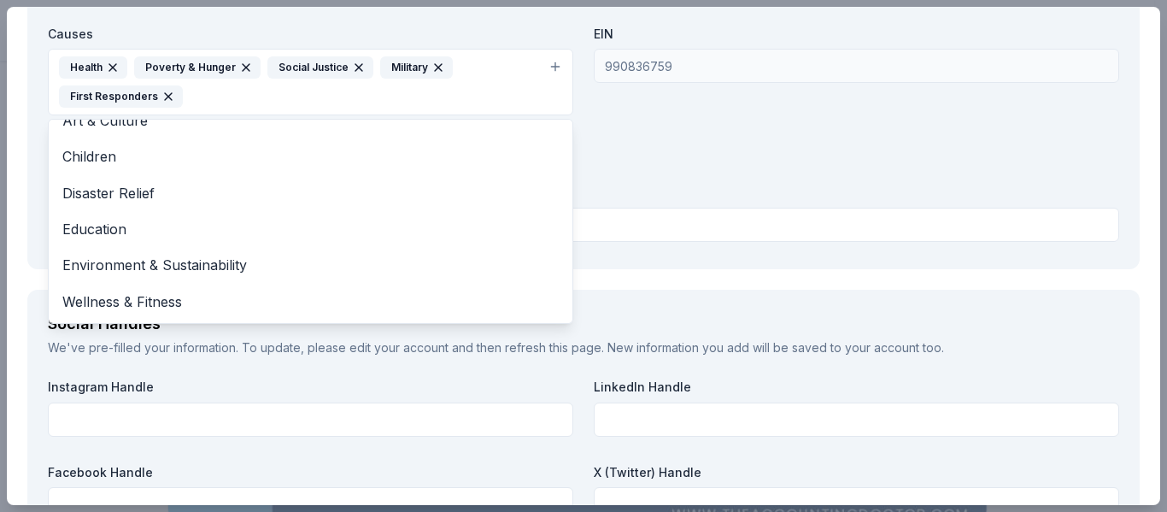
scroll to position [1741, 0]
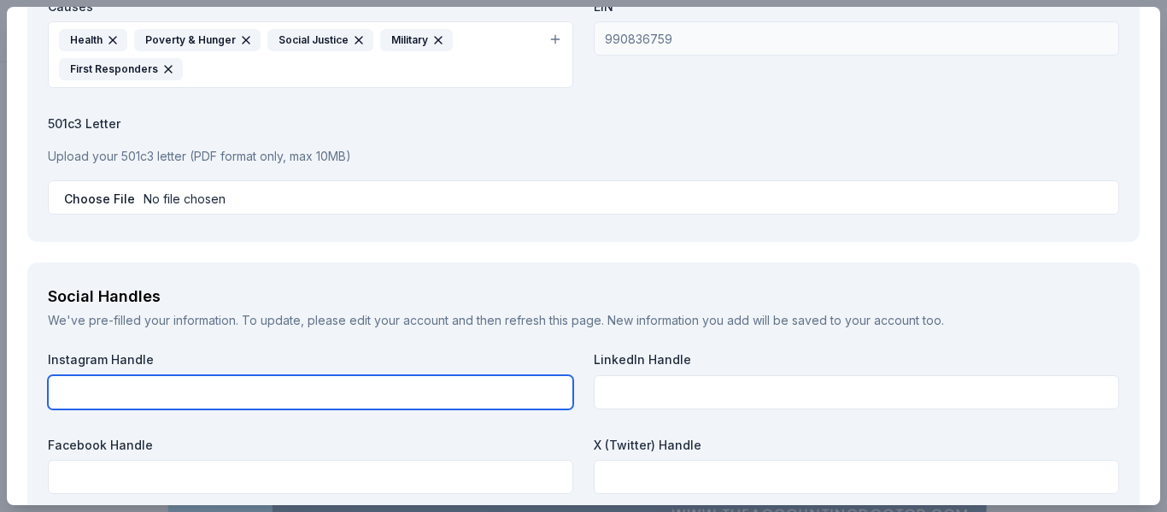
click at [60, 397] on input "text" at bounding box center [310, 392] width 525 height 34
type input "@help4heroesnpo"
